Goal: Task Accomplishment & Management: Complete application form

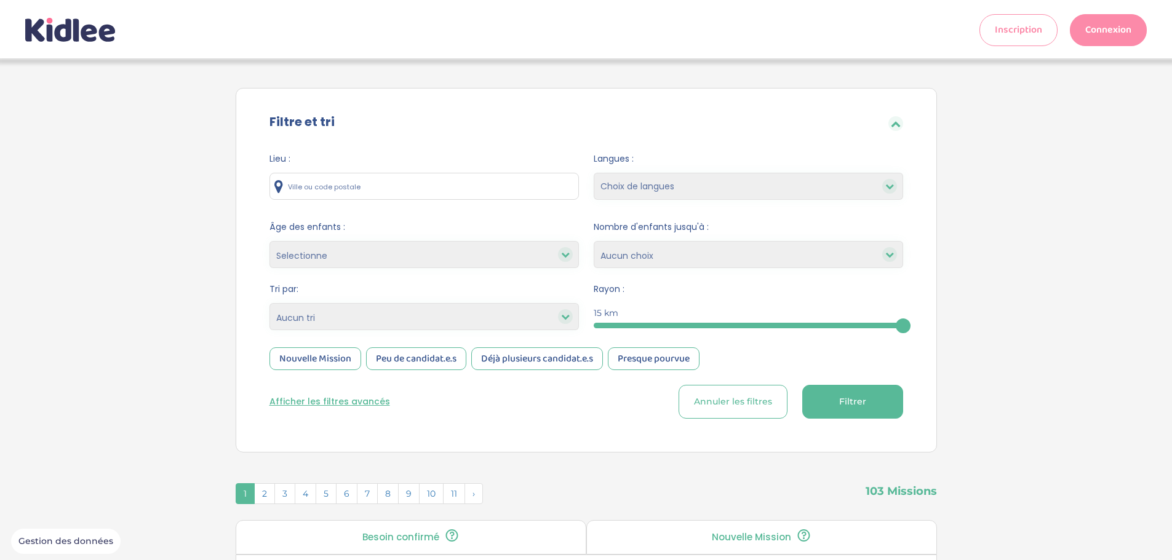
click at [402, 190] on input "text" at bounding box center [423, 186] width 309 height 27
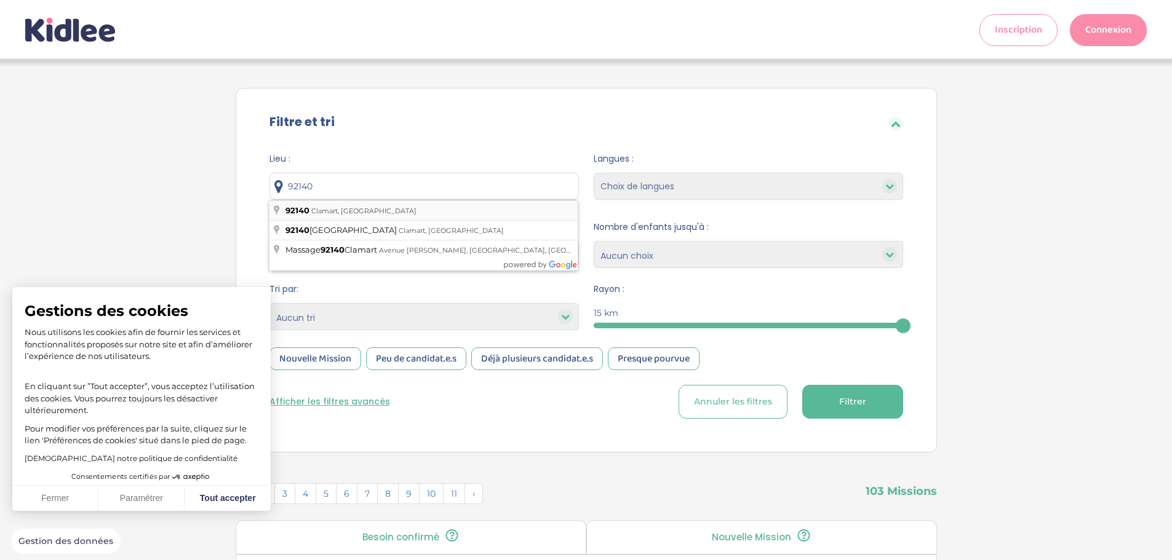
type input "92140 [GEOGRAPHIC_DATA], [GEOGRAPHIC_DATA]"
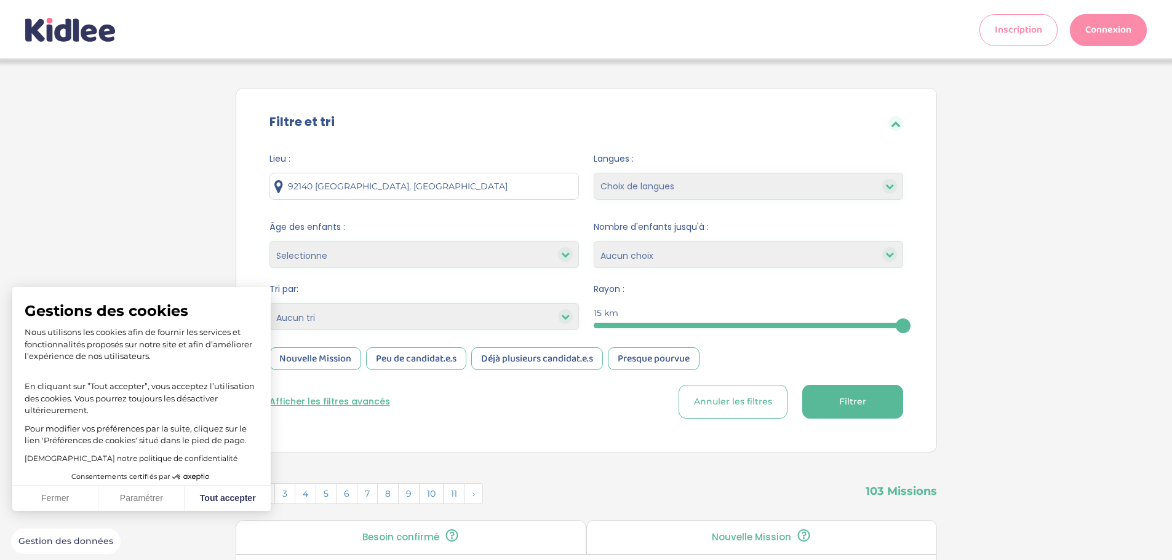
click at [567, 254] on icon at bounding box center [565, 254] width 9 height 9
click at [218, 495] on button "Tout accepter" at bounding box center [228, 499] width 86 height 26
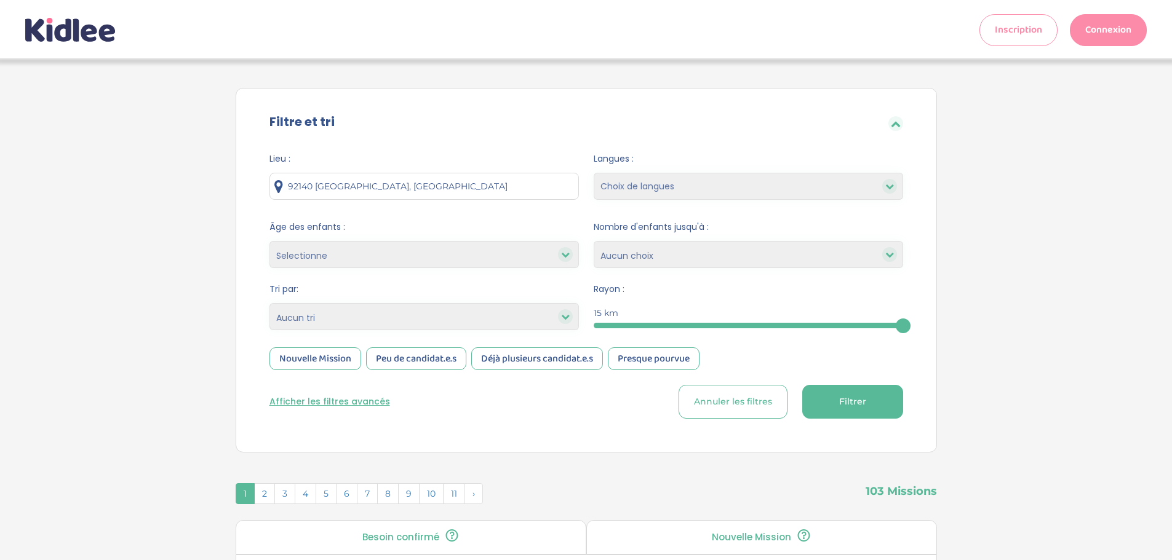
click at [569, 257] on icon at bounding box center [565, 254] width 9 height 9
drag, startPoint x: 563, startPoint y: 256, endPoint x: 523, endPoint y: 257, distance: 40.0
click at [561, 256] on icon at bounding box center [565, 254] width 9 height 9
click at [470, 260] on select "Selectionne moins de 3 ans entre 3 et 6 ans plus de 6 ans" at bounding box center [423, 254] width 309 height 27
select select "3-6"
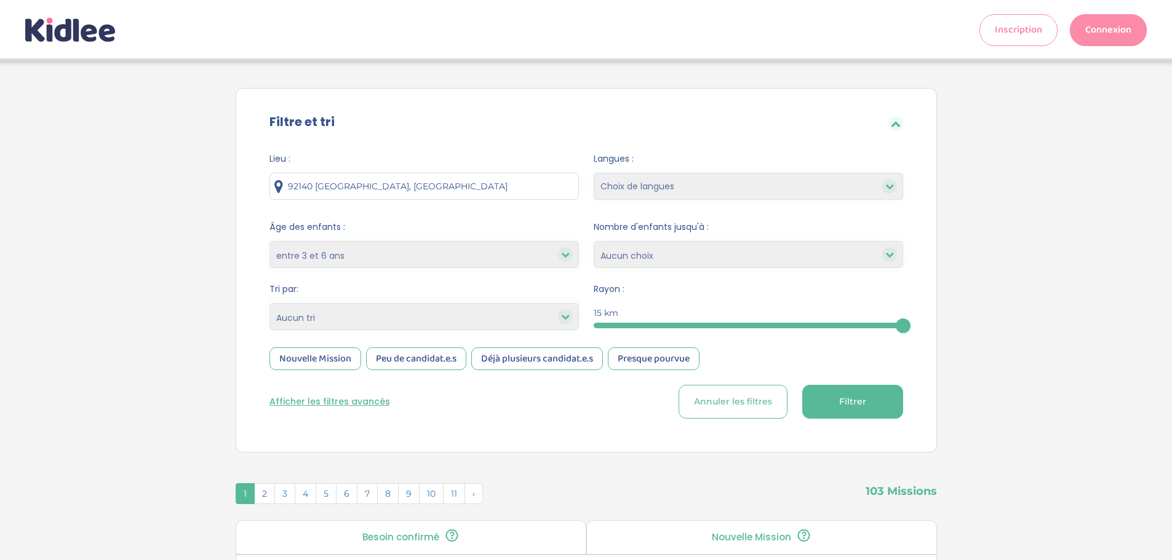
click at [269, 241] on select "Selectionne moins de 3 ans entre 3 et 6 ans plus de 6 ans" at bounding box center [423, 254] width 309 height 27
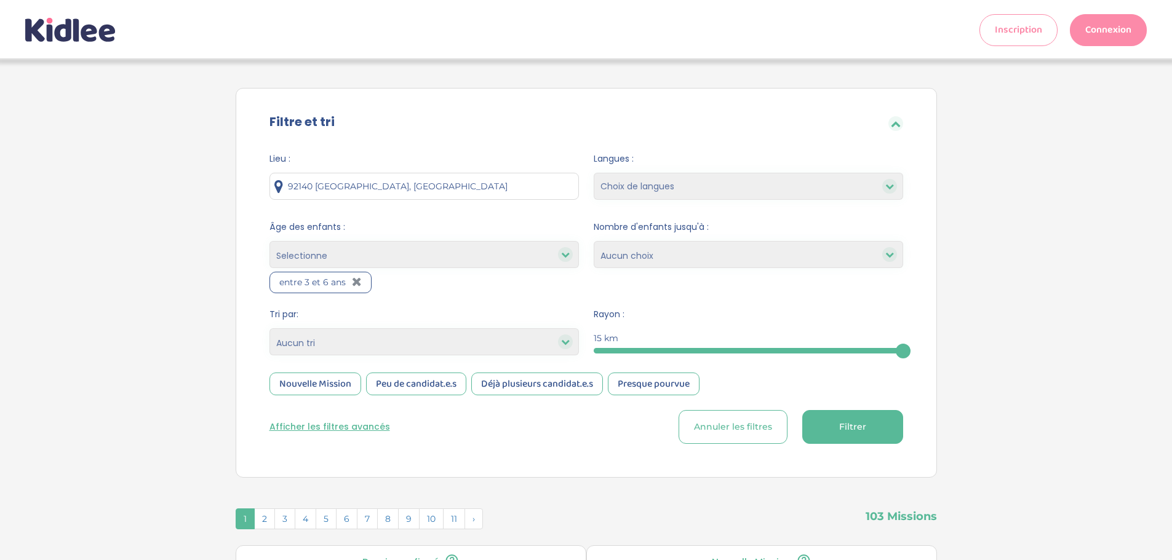
click at [406, 252] on select "Selectionne moins de 3 ans entre 3 et 6 ans plus de 6 ans" at bounding box center [423, 254] width 309 height 27
select select "+6"
click at [269, 241] on select "Selectionne moins de 3 ans entre 3 et 6 ans plus de 6 ans" at bounding box center [423, 254] width 309 height 27
select select
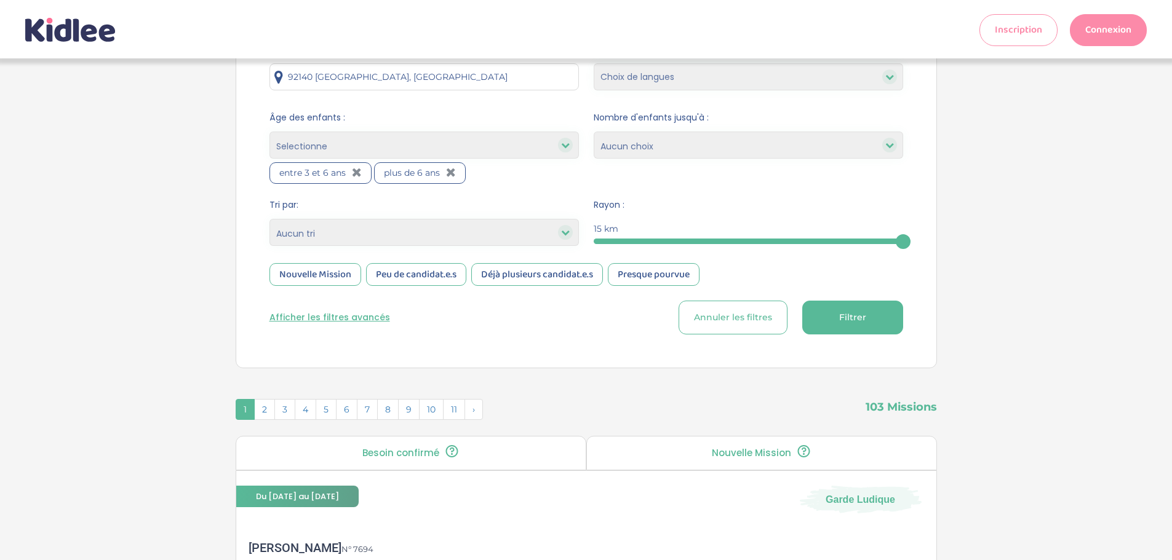
scroll to position [123, 0]
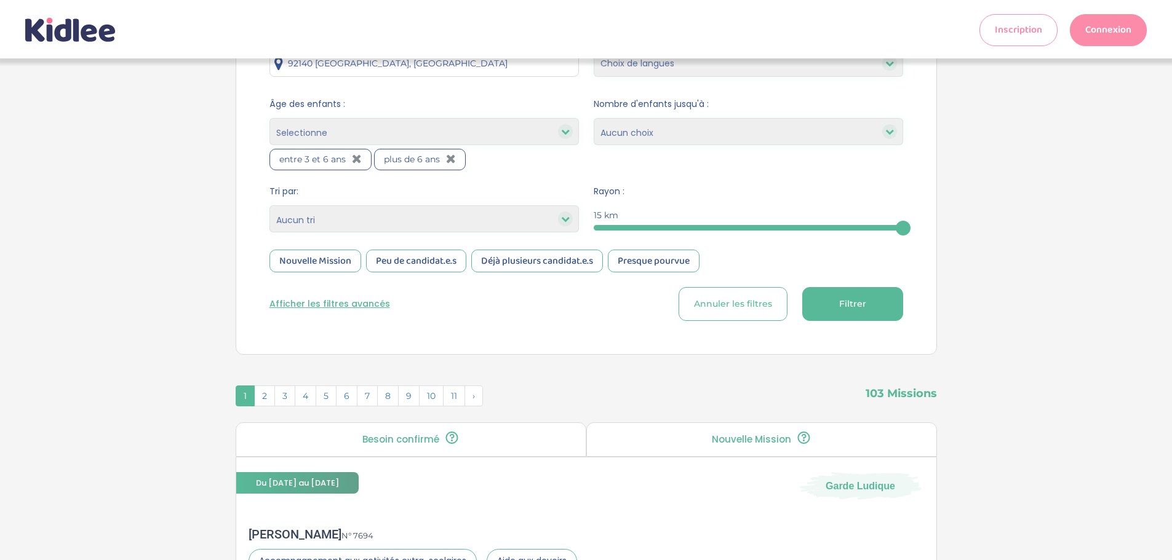
click at [341, 258] on div "Nouvelle Mission" at bounding box center [315, 261] width 92 height 23
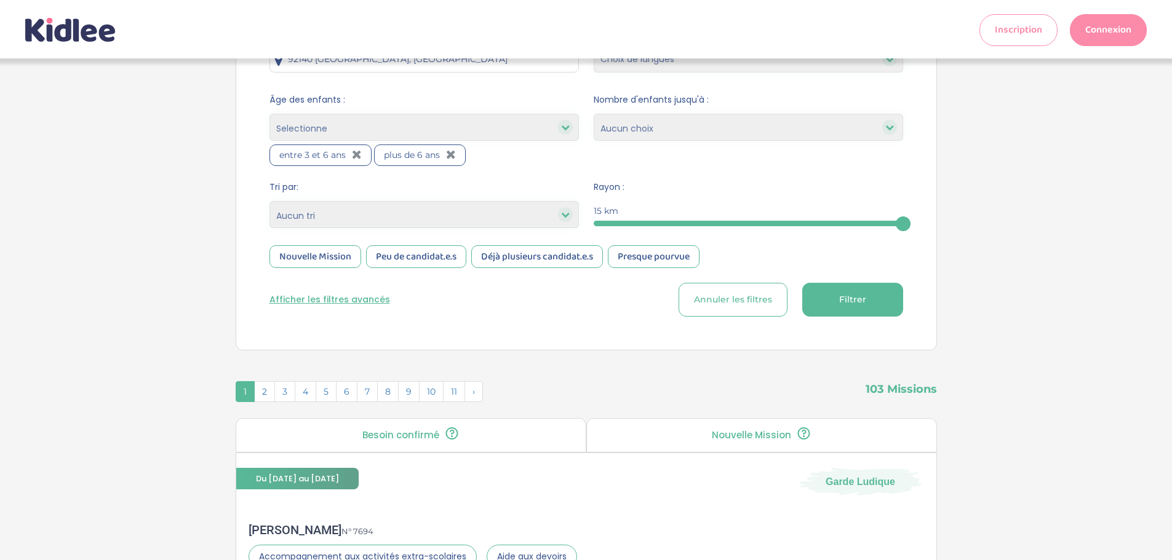
scroll to position [0, 0]
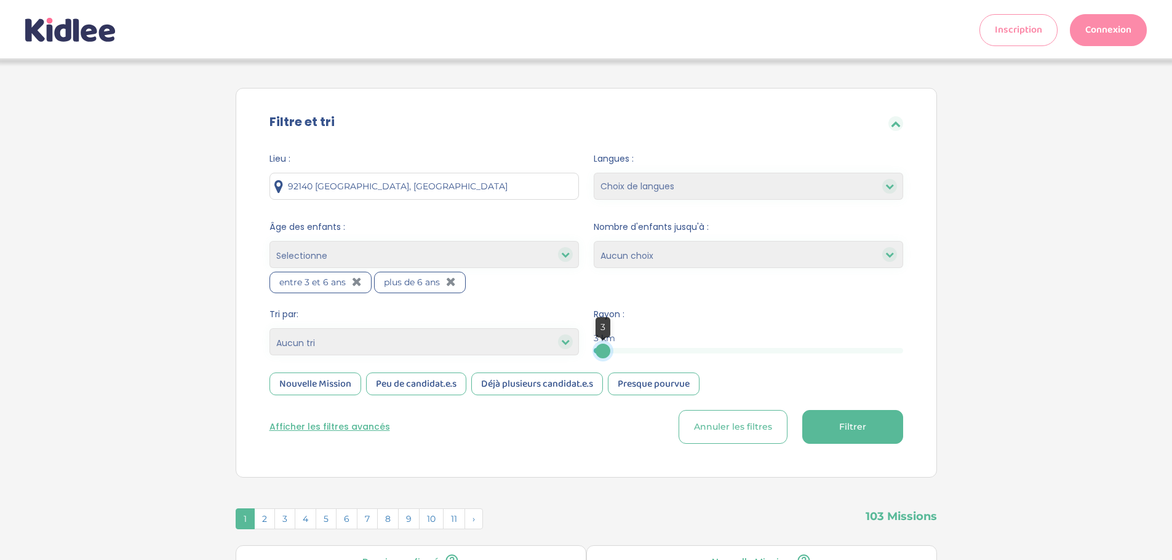
drag, startPoint x: 899, startPoint y: 349, endPoint x: 603, endPoint y: 366, distance: 296.3
click at [603, 366] on form "Lieu : 92140 Clamart, [GEOGRAPHIC_DATA] Langues : Choix de langues anglais espa…" at bounding box center [586, 299] width 634 height 292
click at [854, 432] on span "Filtrer" at bounding box center [852, 427] width 27 height 13
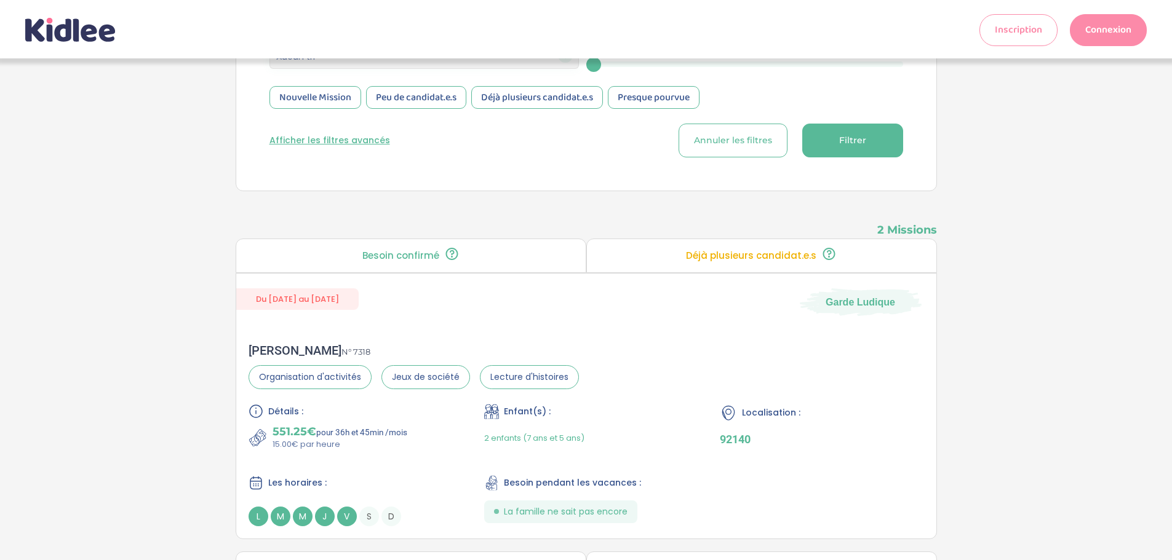
scroll to position [308, 0]
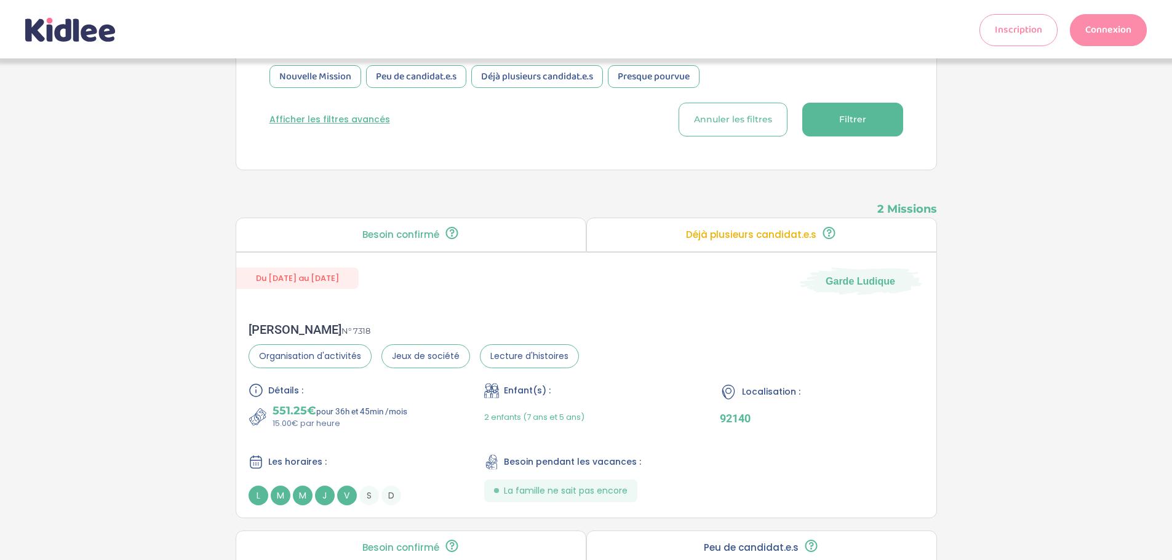
click at [772, 238] on p "Déjà plusieurs candidat.e.s" at bounding box center [751, 235] width 130 height 10
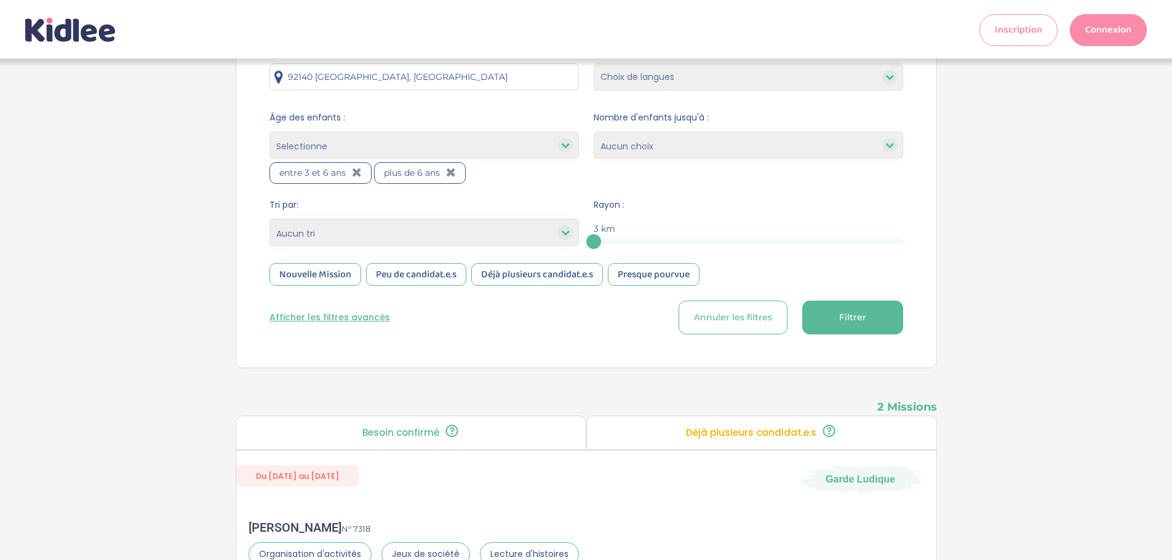
scroll to position [0, 0]
